Goal: Book appointment/travel/reservation

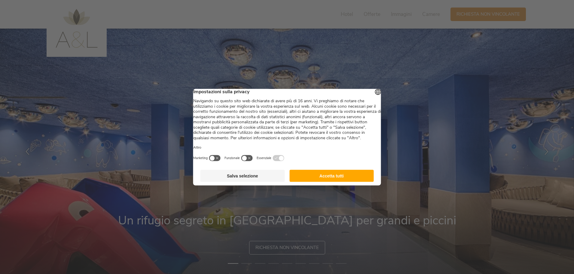
click at [336, 182] on button "Accetta tutti" at bounding box center [332, 176] width 84 height 12
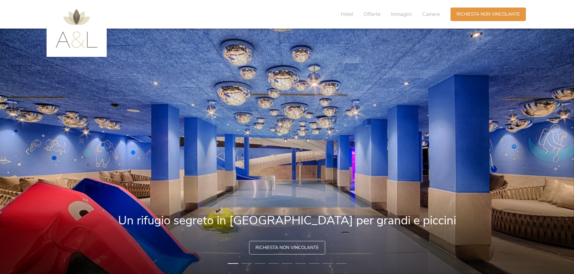
click at [546, 152] on icon at bounding box center [546, 150] width 7 height 7
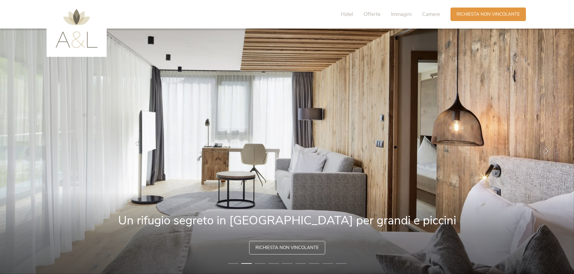
click at [546, 152] on icon at bounding box center [546, 150] width 7 height 7
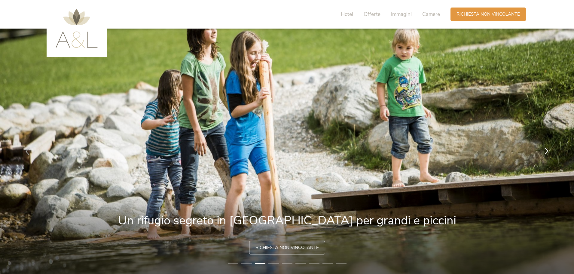
click at [546, 152] on icon at bounding box center [546, 150] width 7 height 7
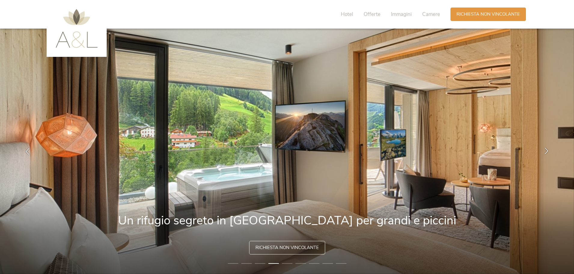
click at [546, 152] on icon at bounding box center [546, 150] width 7 height 7
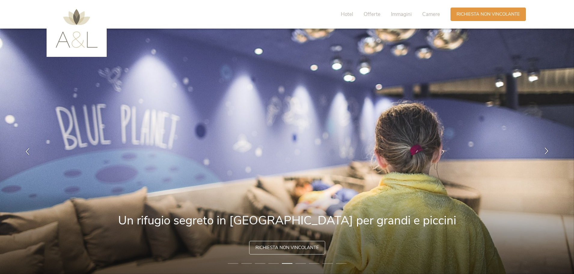
click at [546, 152] on icon at bounding box center [546, 150] width 7 height 7
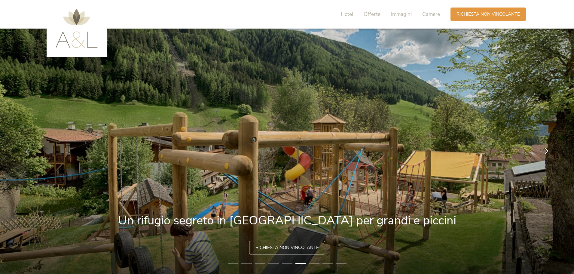
click at [546, 152] on icon at bounding box center [546, 150] width 7 height 7
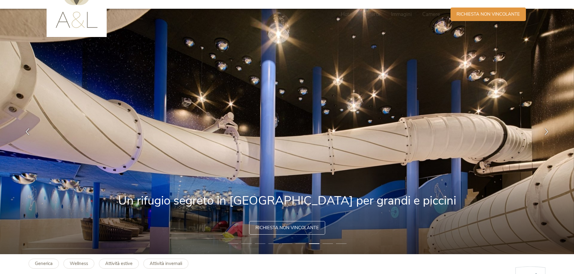
scroll to position [30, 0]
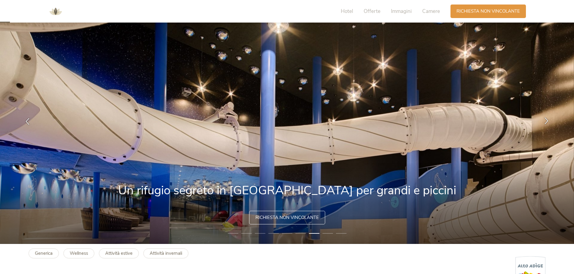
click at [548, 122] on icon at bounding box center [546, 120] width 7 height 7
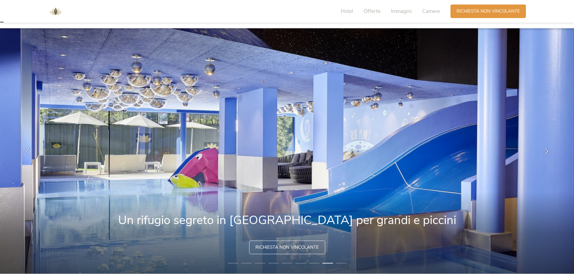
scroll to position [0, 0]
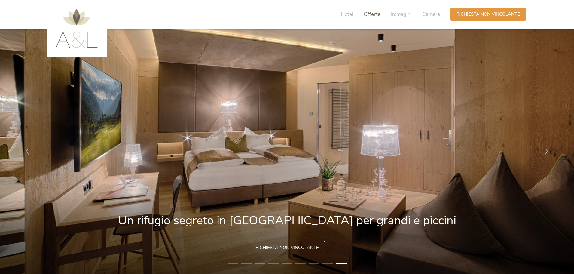
click at [374, 15] on span "Offerte" at bounding box center [372, 14] width 17 height 7
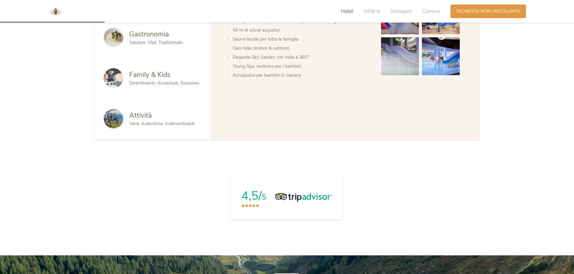
scroll to position [321, 0]
